Goal: Transaction & Acquisition: Purchase product/service

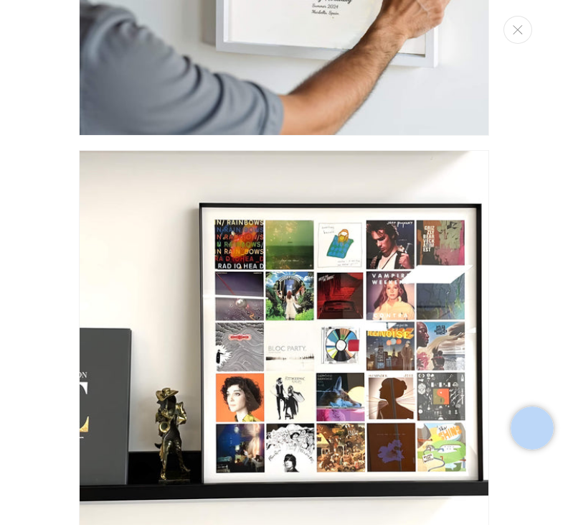
scroll to position [1554, 0]
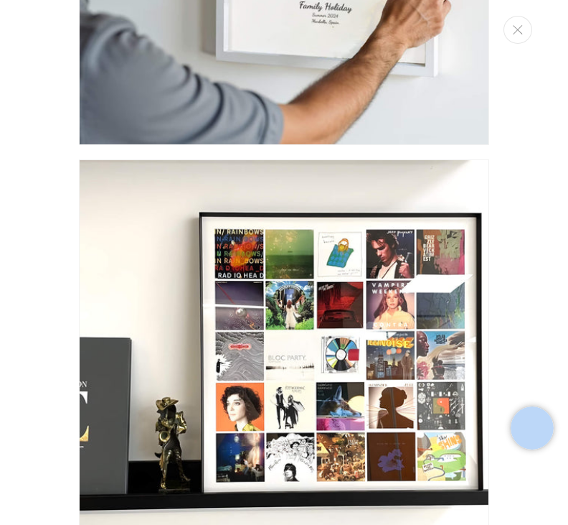
click at [272, 357] on img "Media gallery" at bounding box center [284, 364] width 410 height 410
click at [283, 340] on img "Media gallery" at bounding box center [284, 364] width 410 height 410
click at [314, 347] on img "Media gallery" at bounding box center [284, 364] width 410 height 410
click at [301, 357] on img "Media gallery" at bounding box center [284, 364] width 410 height 410
click at [331, 376] on img "Media gallery" at bounding box center [284, 364] width 410 height 410
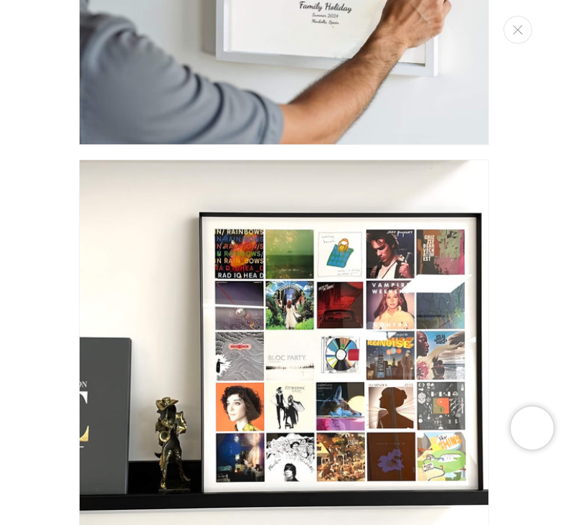
click at [318, 334] on img "Media gallery" at bounding box center [284, 364] width 410 height 410
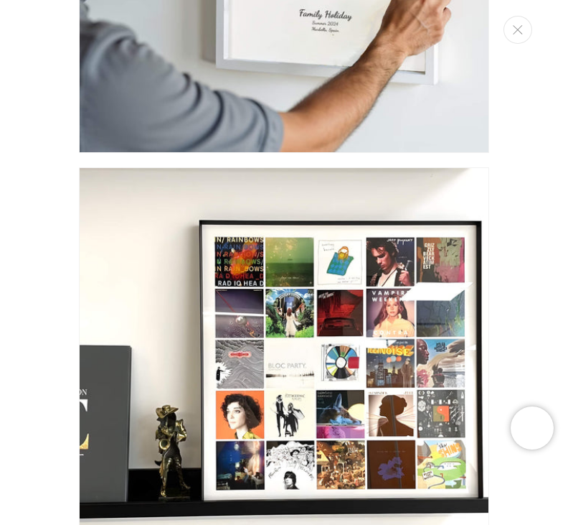
scroll to position [0, 973]
click at [149, 334] on img "Media gallery" at bounding box center [284, 372] width 410 height 410
click at [99, 313] on img "Media gallery" at bounding box center [284, 372] width 410 height 410
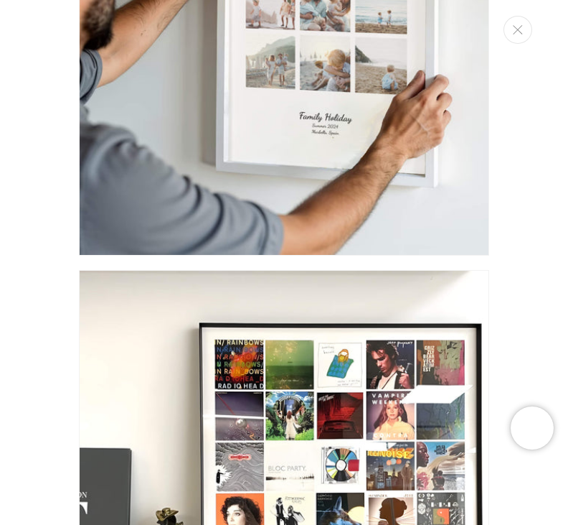
scroll to position [0, 0]
click at [251, 408] on img "Media gallery" at bounding box center [284, 475] width 410 height 410
click at [258, 425] on img "Media gallery" at bounding box center [284, 475] width 410 height 410
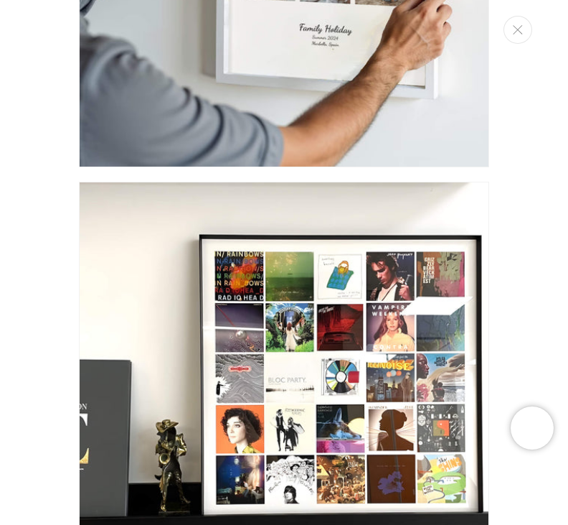
click at [258, 386] on img "Media gallery" at bounding box center [284, 387] width 410 height 410
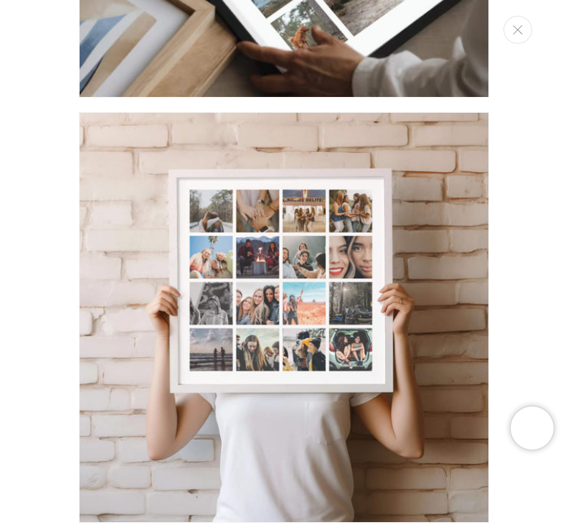
scroll to position [2453, 0]
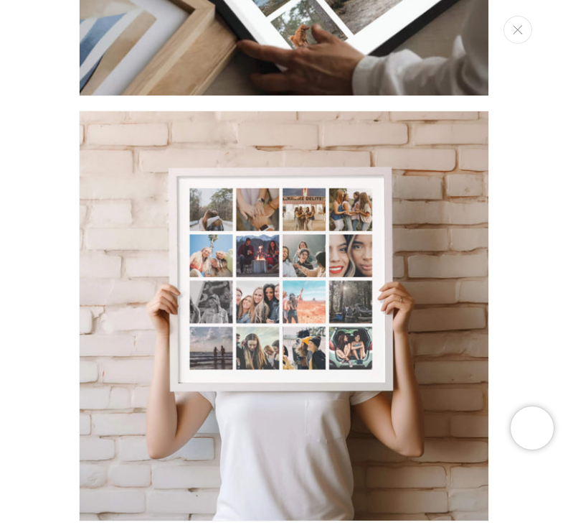
click at [91, 292] on img "Media gallery" at bounding box center [284, 316] width 410 height 410
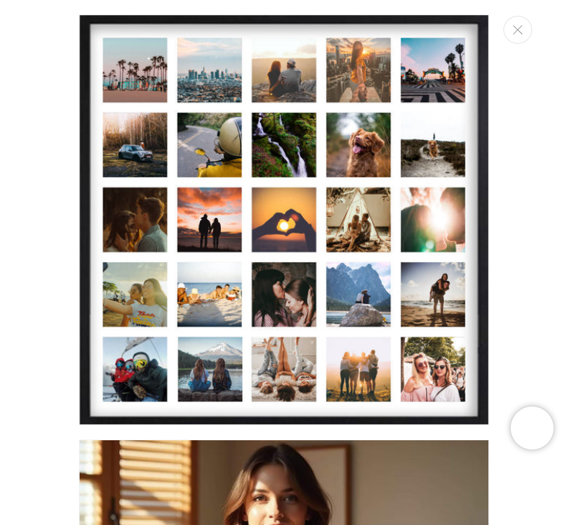
scroll to position [0, 973]
click at [184, 271] on img "Media gallery" at bounding box center [284, 219] width 410 height 410
